Goal: Information Seeking & Learning: Learn about a topic

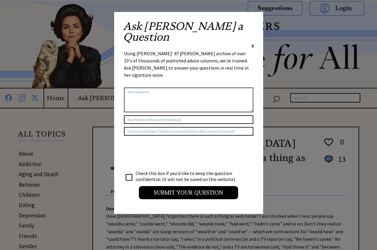
click at [252, 43] on span "X" at bounding box center [253, 46] width 3 height 6
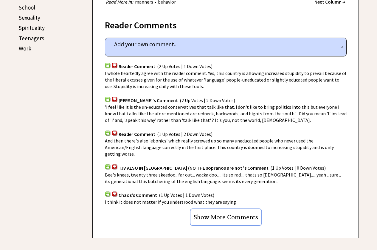
scroll to position [342, 0]
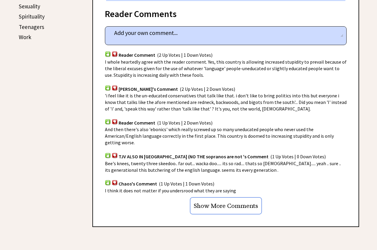
click at [218, 197] on input "Show More Comments" at bounding box center [226, 205] width 72 height 17
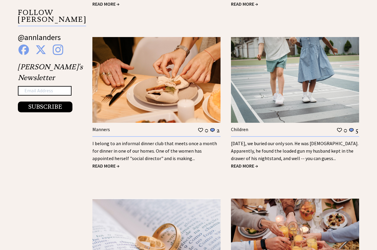
scroll to position [1023, 0]
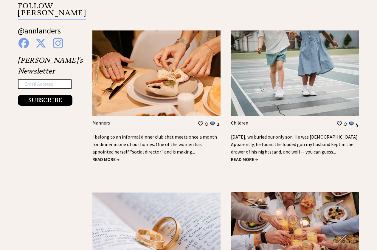
click at [166, 134] on link "I belong to an informal dinner club that meets once a month for dinner in one o…" at bounding box center [154, 144] width 125 height 21
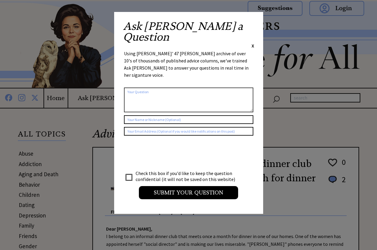
click at [253, 43] on span "X" at bounding box center [253, 46] width 3 height 6
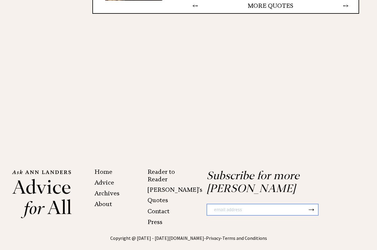
scroll to position [1285, 0]
